Goal: Navigation & Orientation: Find specific page/section

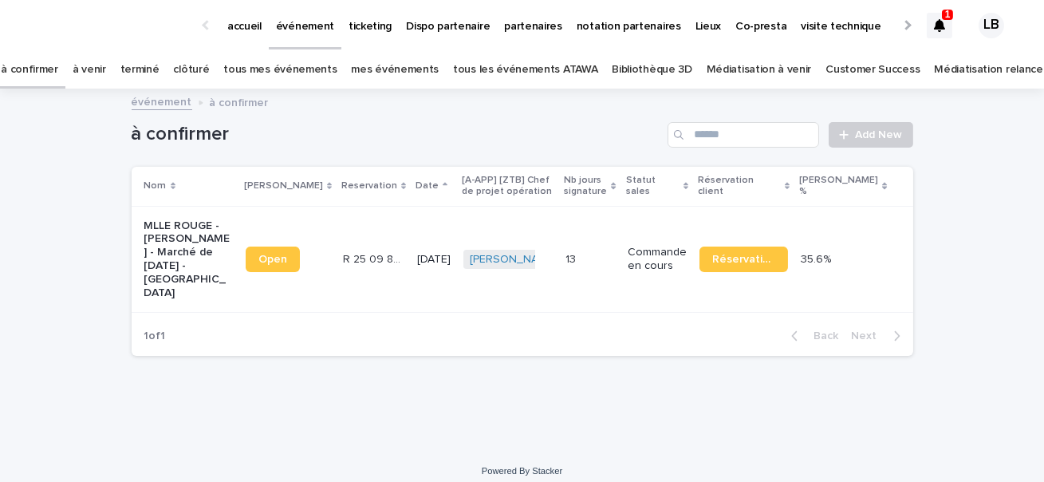
click at [355, 230] on td "R 25 09 846 R 25 09 846" at bounding box center [373, 259] width 74 height 107
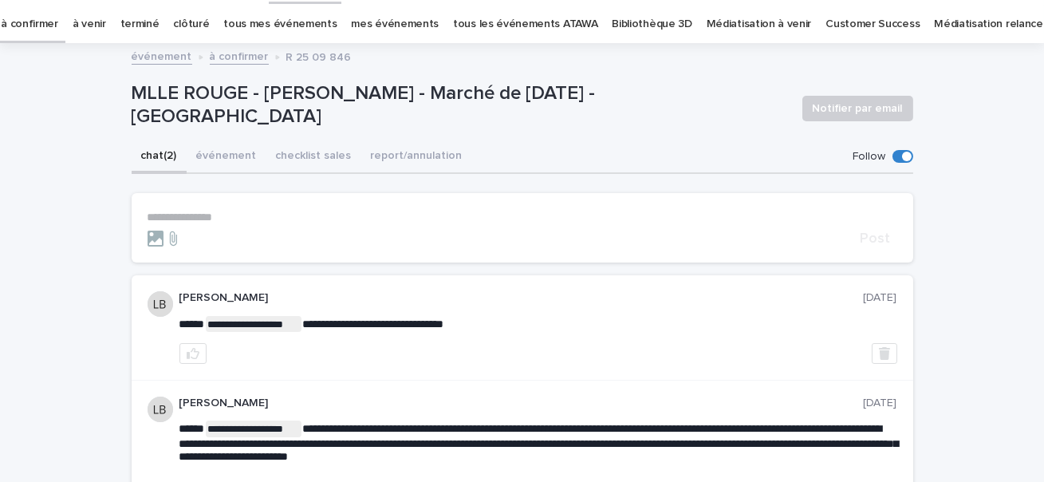
scroll to position [357, 0]
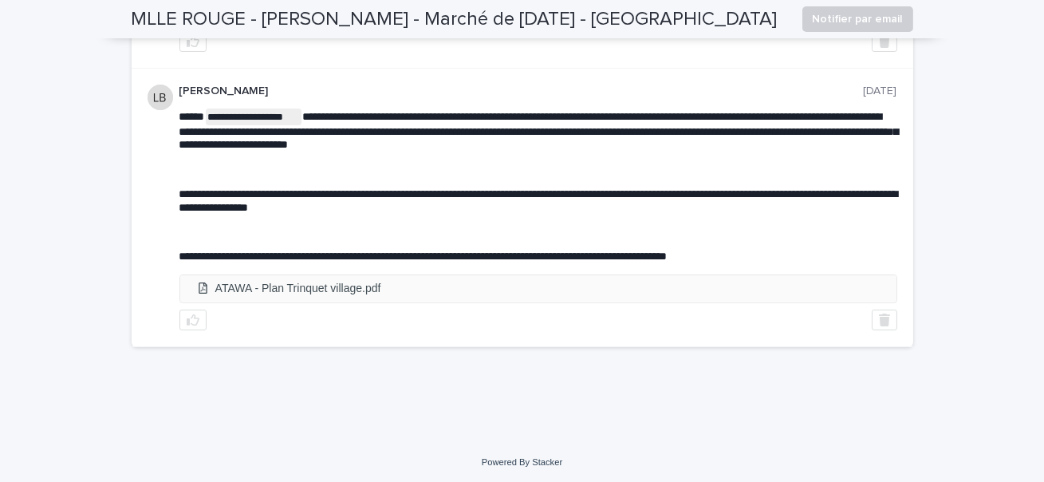
click at [405, 282] on li "ATAWA - Plan Trinquet village.pdf" at bounding box center [538, 288] width 716 height 26
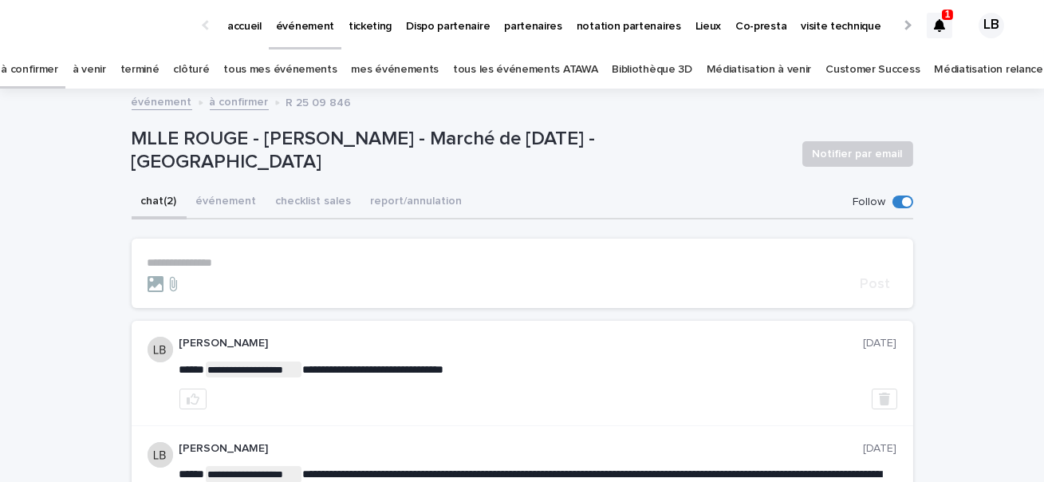
click at [950, 18] on div "1" at bounding box center [947, 15] width 11 height 10
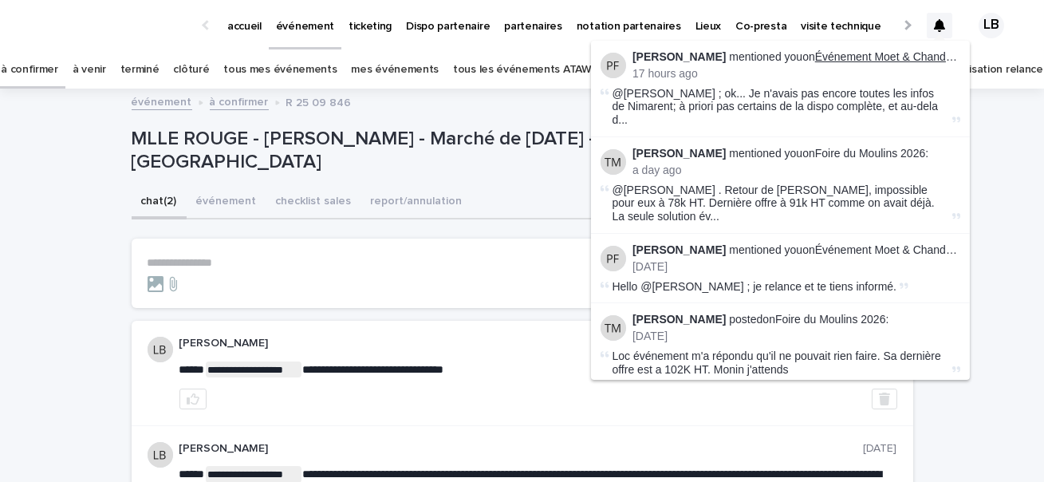
click at [894, 57] on link "Événement Moet & Chandon - [GEOGRAPHIC_DATA] [DATE]" at bounding box center [969, 56] width 308 height 13
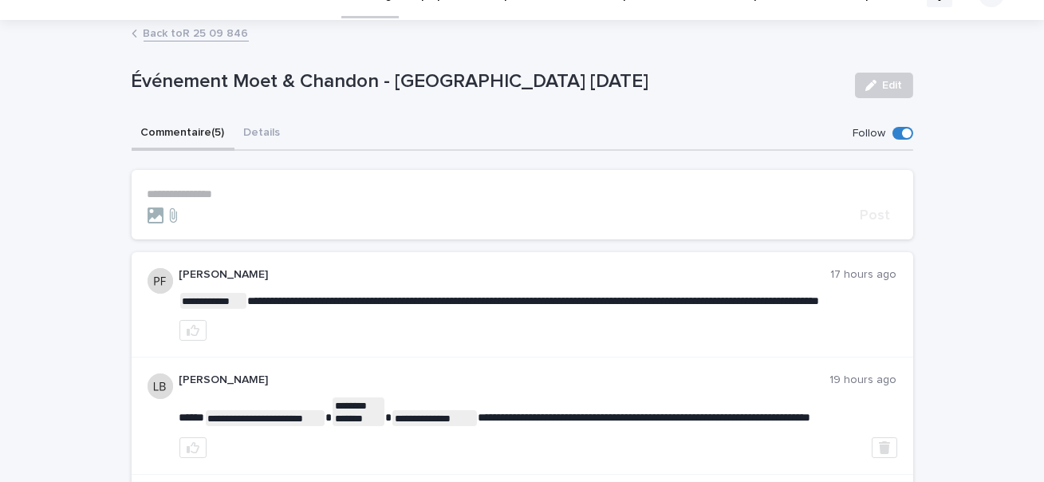
scroll to position [35, 0]
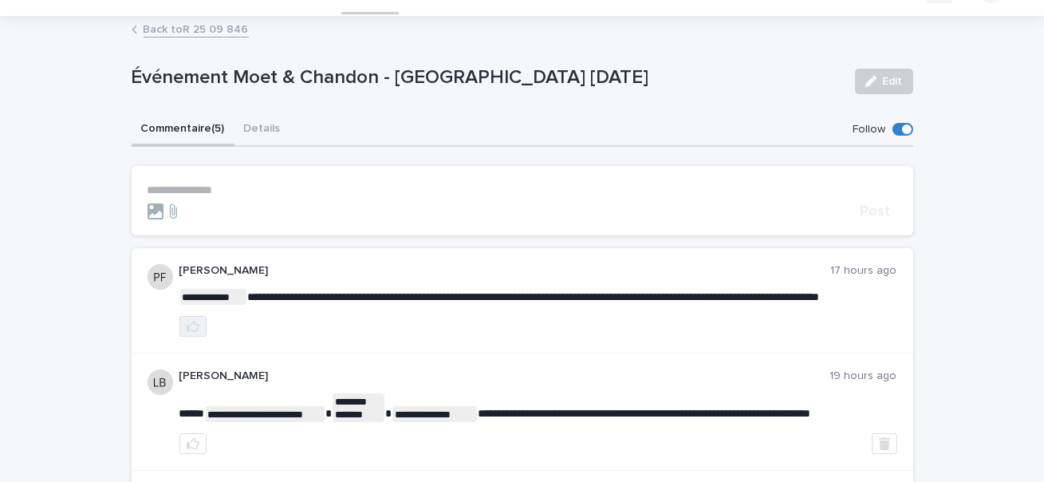
click at [193, 336] on button "button" at bounding box center [192, 326] width 27 height 21
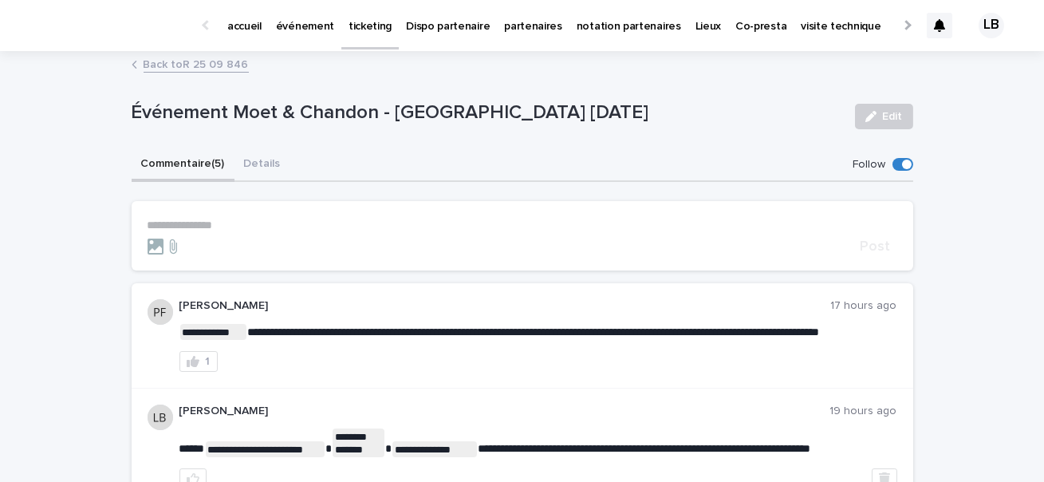
click at [237, 35] on link "accueil" at bounding box center [244, 24] width 49 height 49
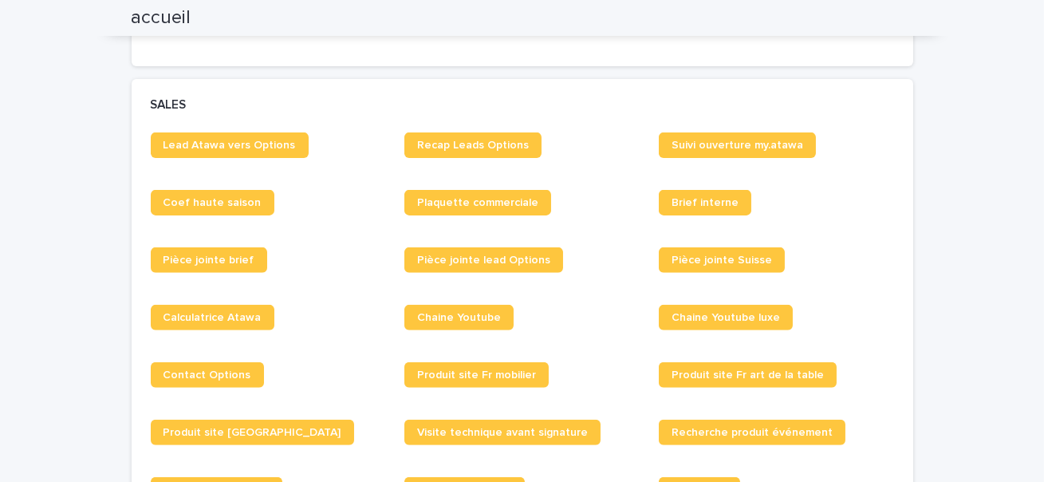
scroll to position [1190, 0]
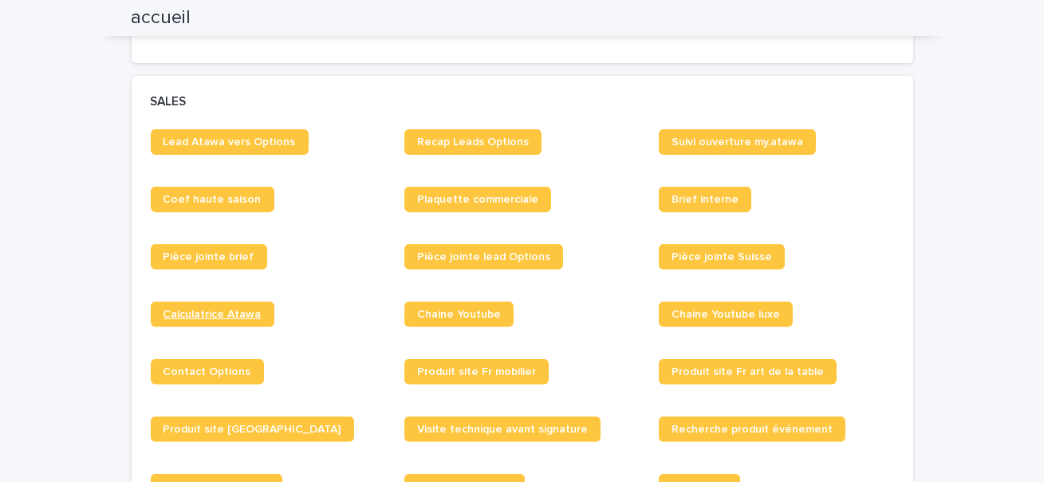
click at [254, 314] on span "Calculatrice Atawa" at bounding box center [212, 314] width 98 height 11
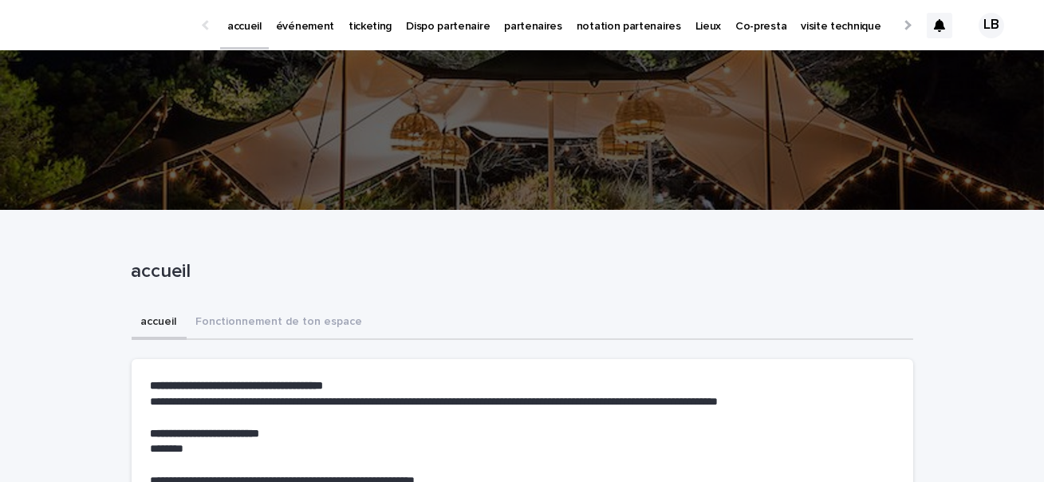
click at [313, 25] on p "événement" at bounding box center [305, 16] width 58 height 33
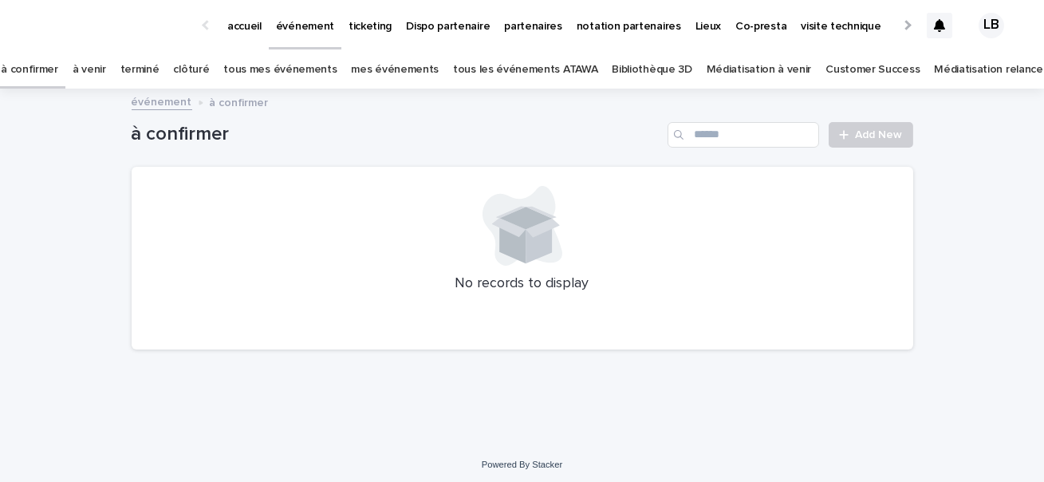
click at [106, 69] on link "à venir" at bounding box center [89, 69] width 33 height 37
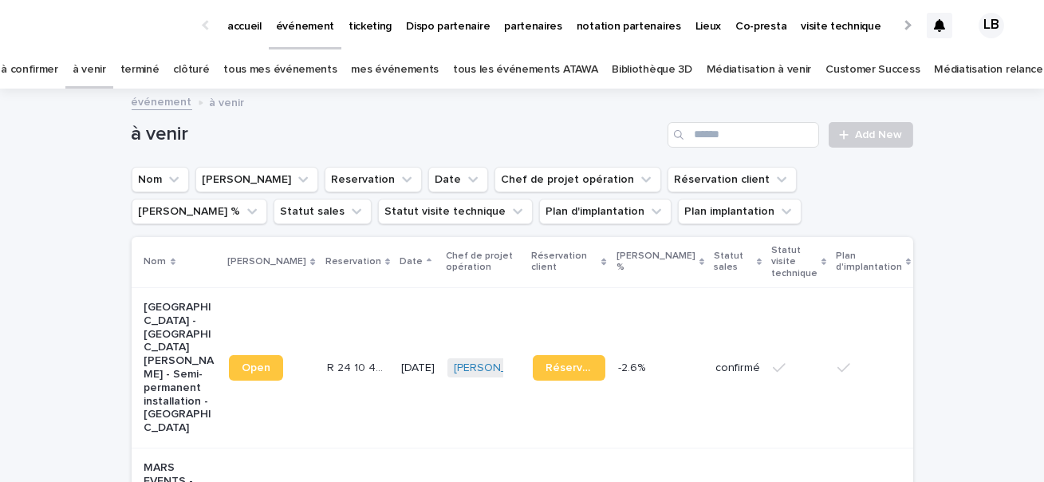
click at [248, 22] on p "accueil" at bounding box center [244, 16] width 34 height 33
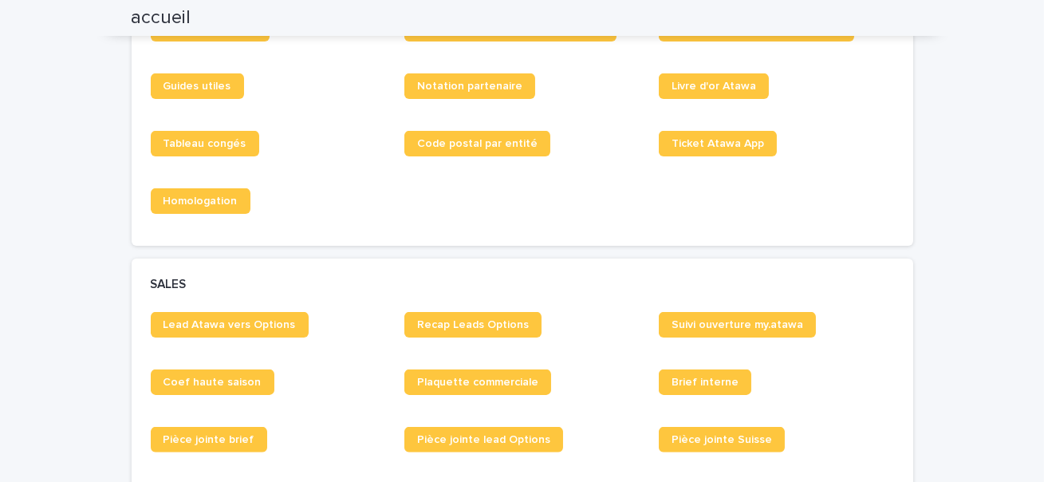
scroll to position [1209, 0]
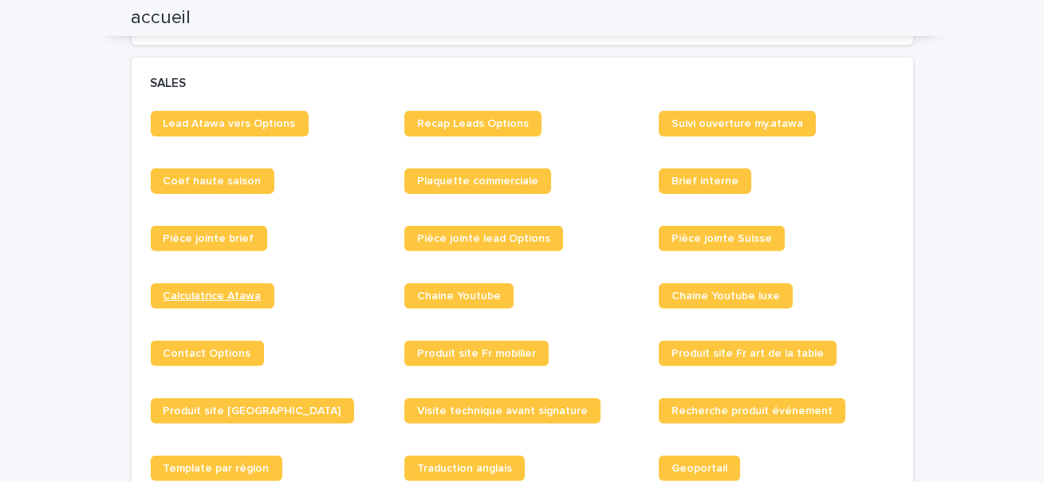
click at [248, 297] on span "Calculatrice Atawa" at bounding box center [212, 295] width 98 height 11
